Goal: Task Accomplishment & Management: Manage account settings

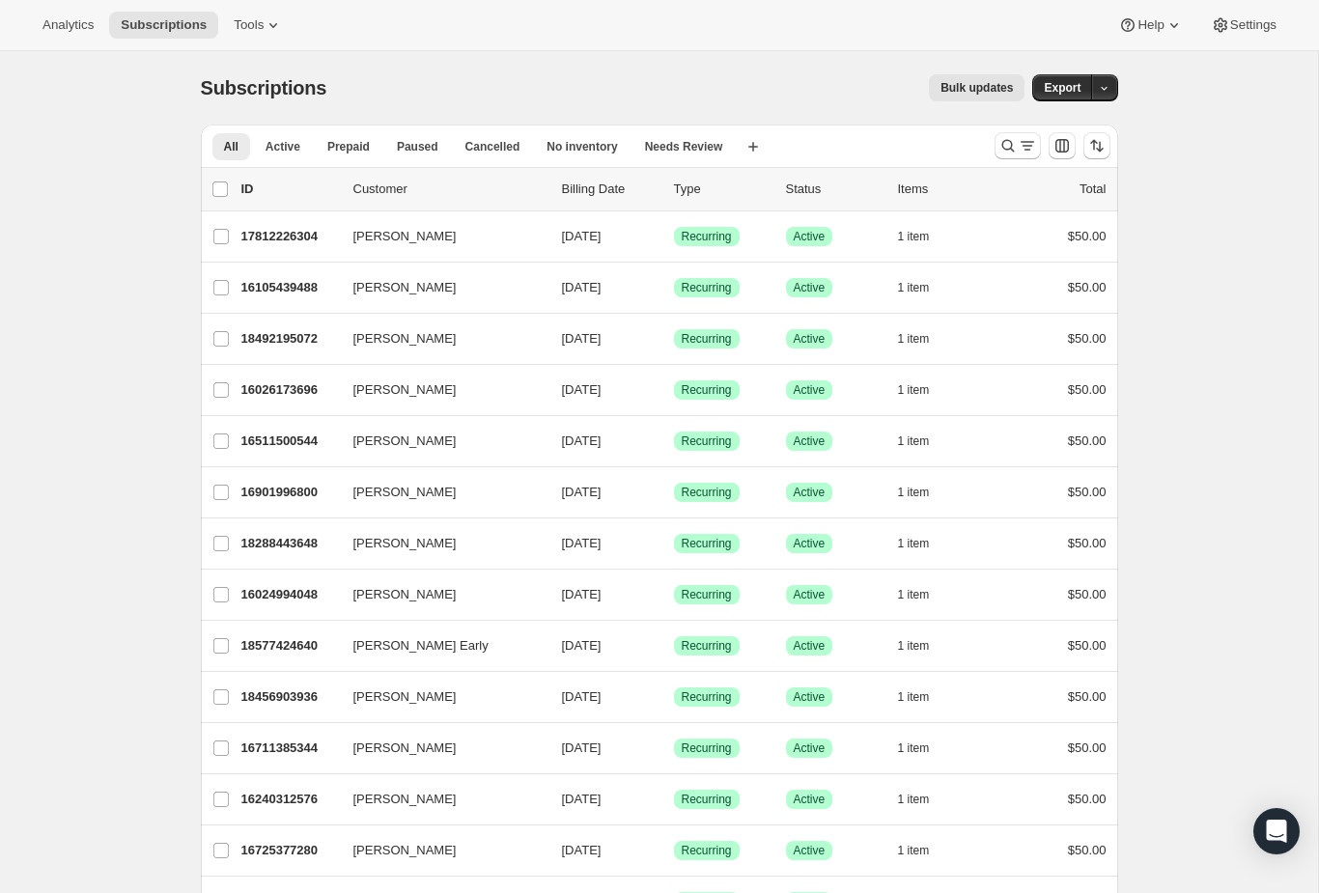
click at [1023, 139] on icon "Search and filter results" at bounding box center [1027, 145] width 19 height 19
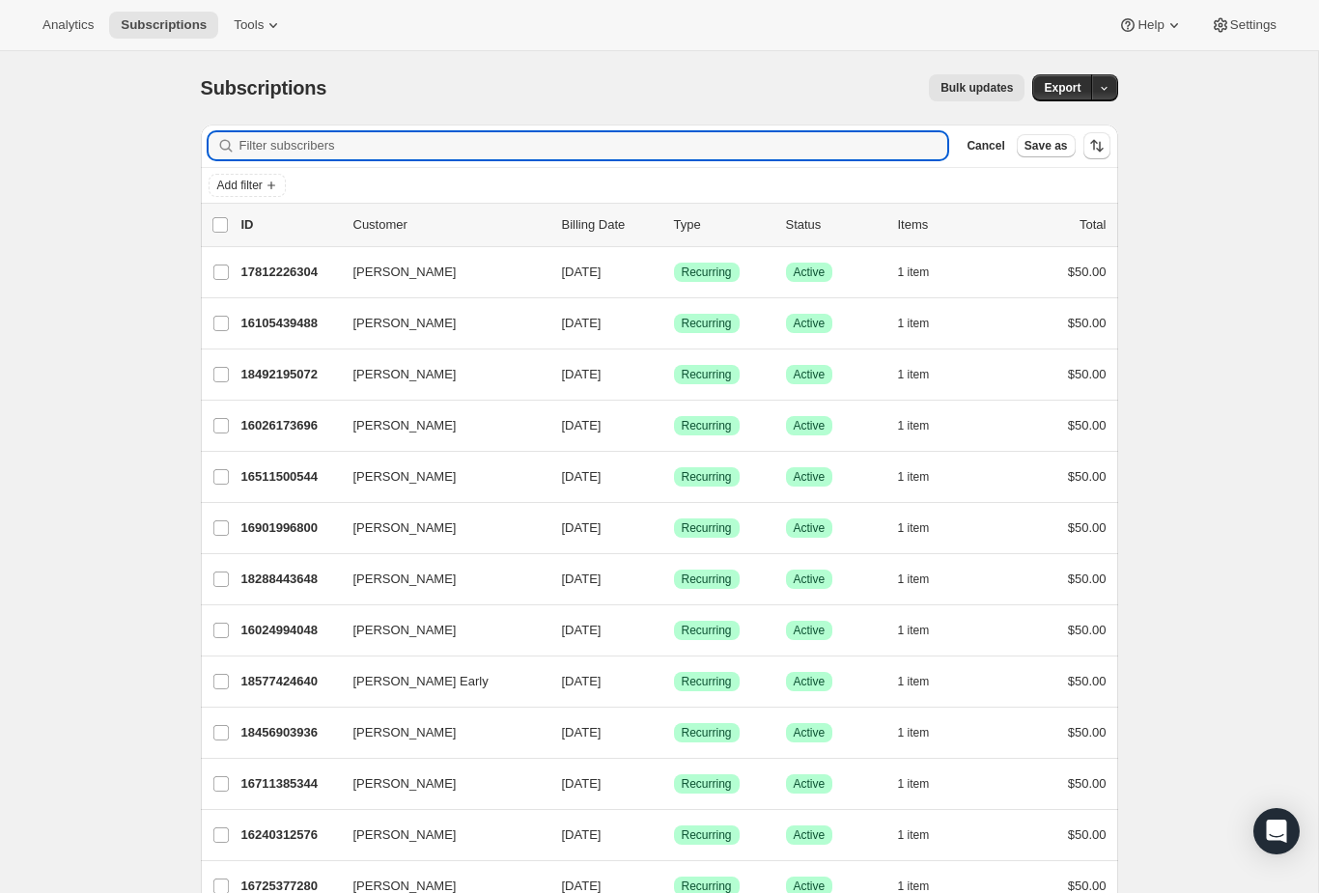
click at [780, 127] on div "Filter subscribers Cancel Save as" at bounding box center [660, 146] width 918 height 42
click at [847, 143] on input "Filter subscribers" at bounding box center [594, 145] width 709 height 27
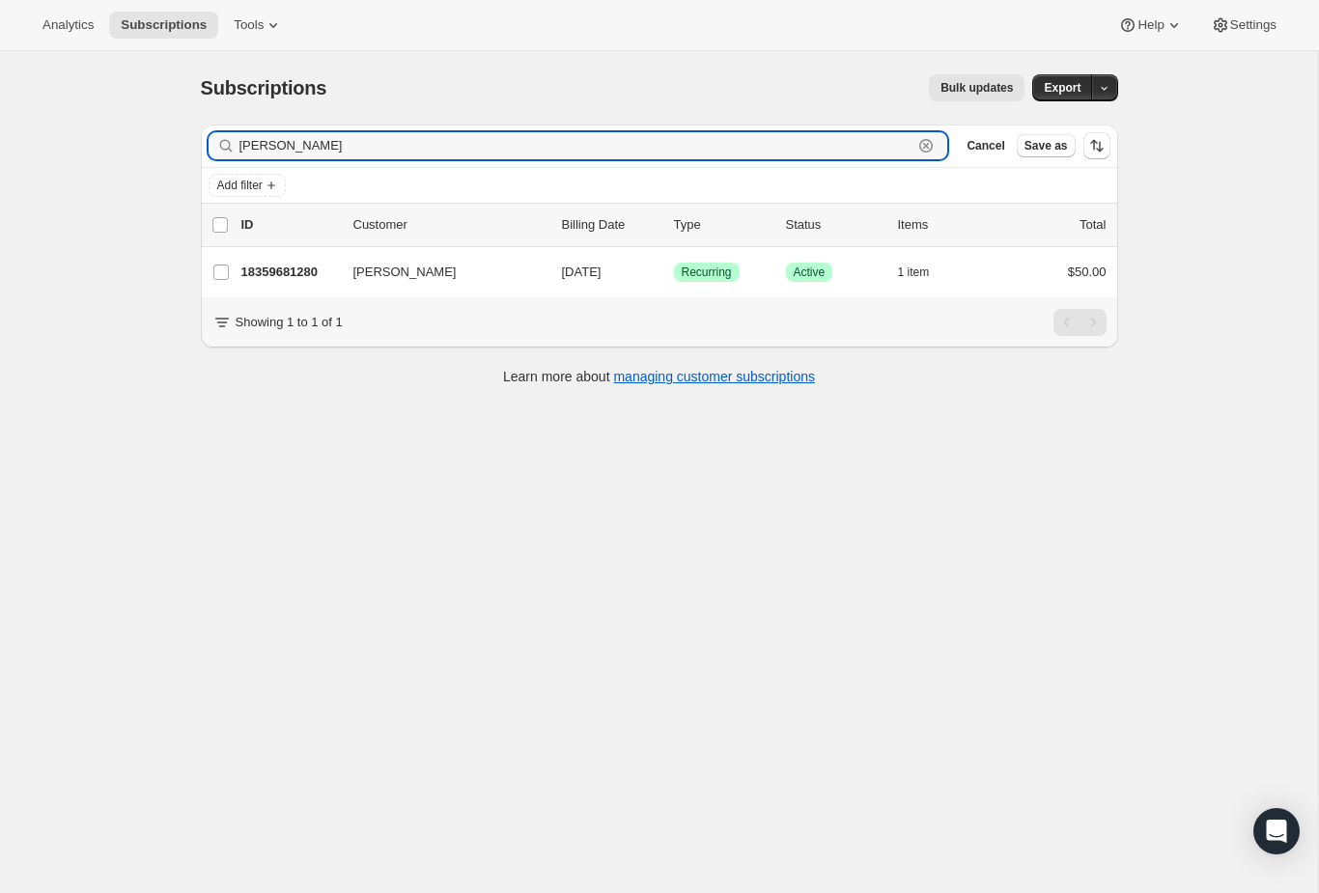
type input "[PERSON_NAME]"
click at [285, 281] on p "18359681280" at bounding box center [289, 272] width 97 height 19
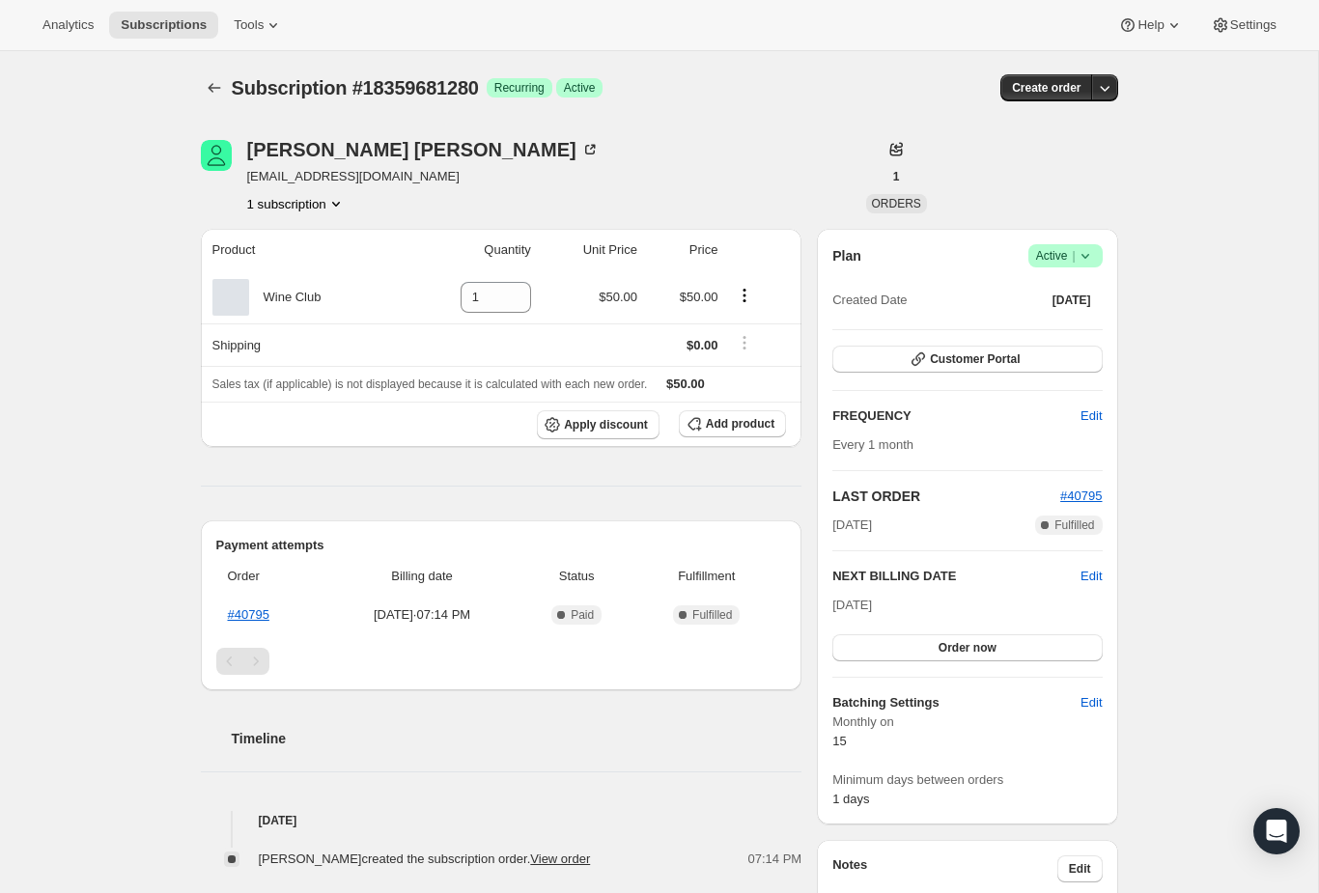
click at [975, 660] on button "Order now" at bounding box center [967, 648] width 269 height 27
click at [266, 621] on link "#40795" at bounding box center [249, 615] width 42 height 14
click at [1044, 638] on button "Click to confirm" at bounding box center [967, 648] width 269 height 27
